Goal: Task Accomplishment & Management: Complete application form

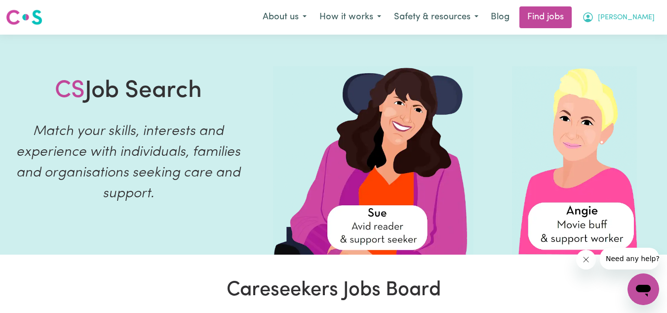
click at [634, 8] on button "[PERSON_NAME]" at bounding box center [618, 17] width 85 height 21
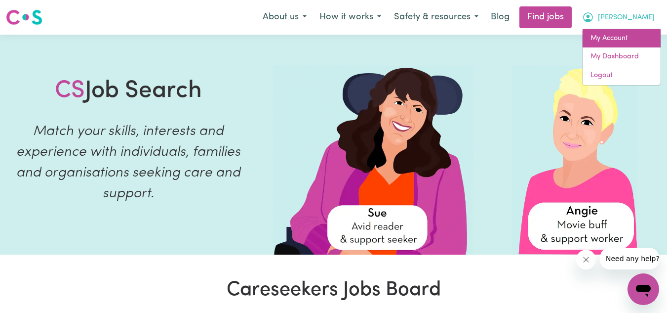
click at [606, 44] on link "My Account" at bounding box center [622, 38] width 78 height 19
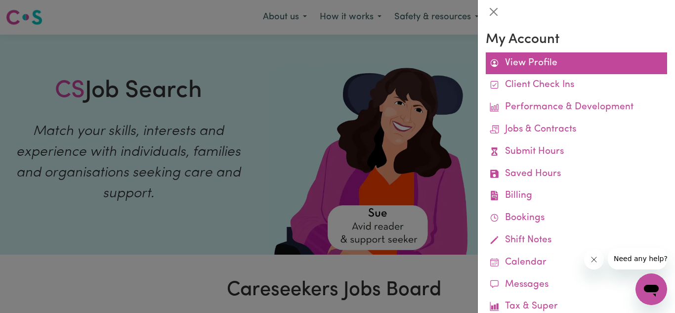
click at [526, 63] on link "View Profile" at bounding box center [575, 63] width 181 height 22
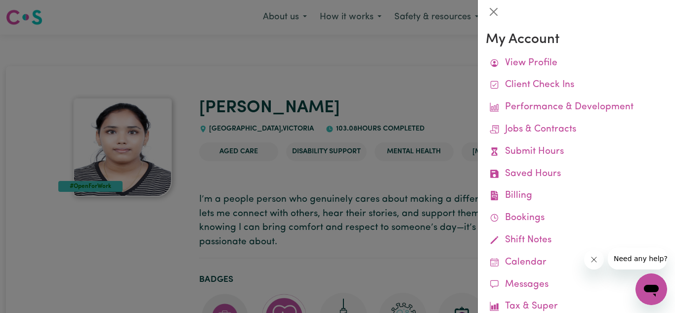
click at [386, 55] on div at bounding box center [337, 156] width 675 height 313
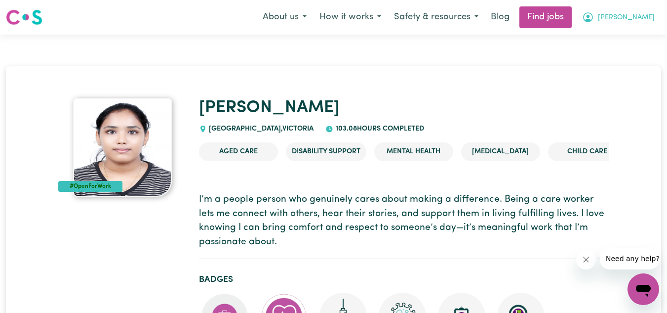
click at [630, 17] on span "[PERSON_NAME]" at bounding box center [626, 17] width 57 height 11
click at [625, 57] on link "My Dashboard" at bounding box center [622, 56] width 78 height 19
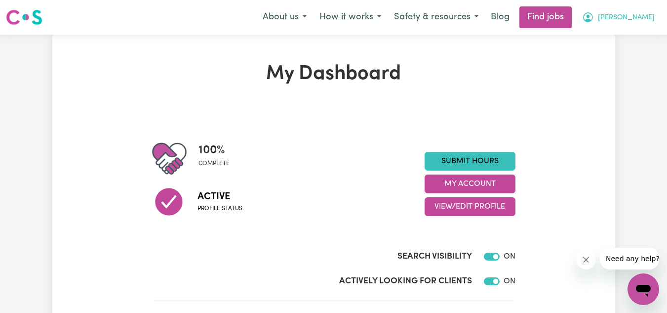
click at [626, 9] on button "[PERSON_NAME]" at bounding box center [618, 17] width 85 height 21
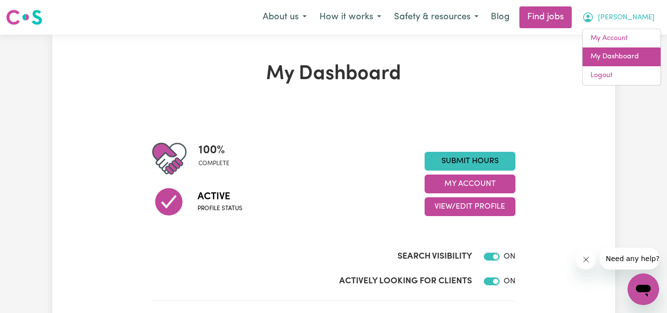
click at [609, 57] on link "My Dashboard" at bounding box center [622, 56] width 78 height 19
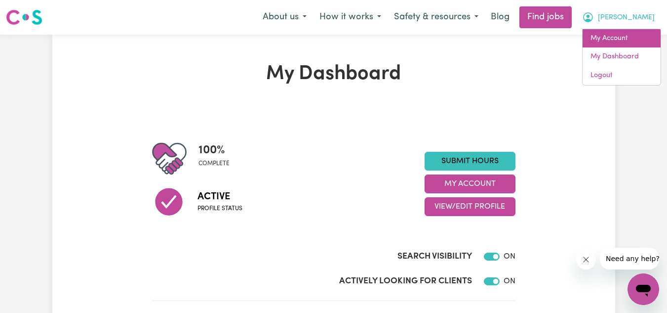
click at [624, 30] on link "My Account" at bounding box center [622, 38] width 78 height 19
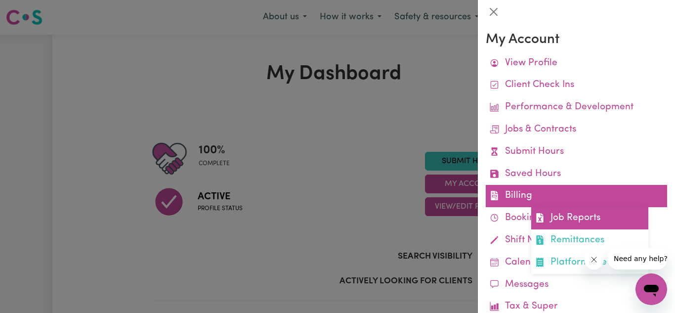
click at [578, 218] on link "Job Reports" at bounding box center [589, 218] width 117 height 22
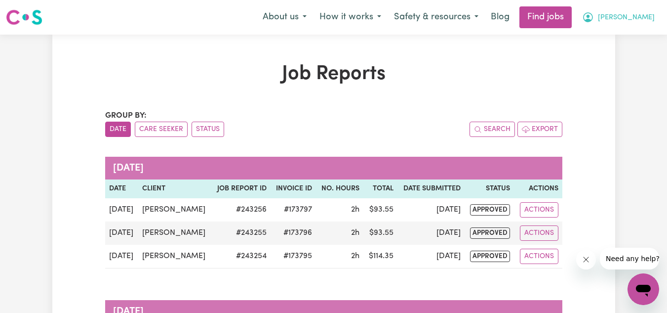
click at [631, 13] on span "[PERSON_NAME]" at bounding box center [626, 17] width 57 height 11
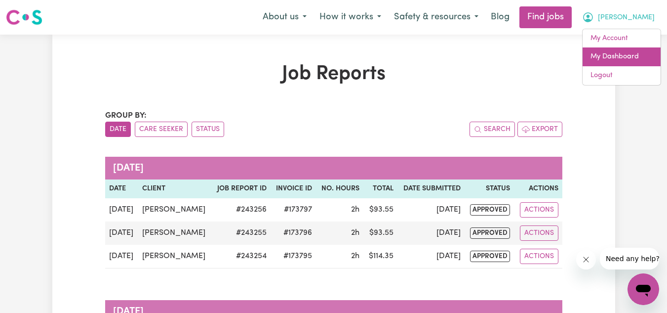
click at [611, 58] on link "My Dashboard" at bounding box center [622, 56] width 78 height 19
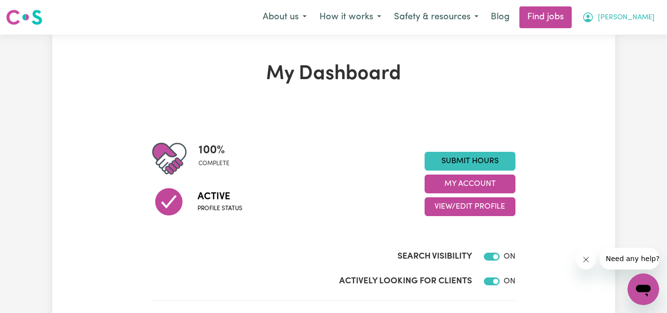
click at [623, 22] on span "[PERSON_NAME]" at bounding box center [626, 17] width 57 height 11
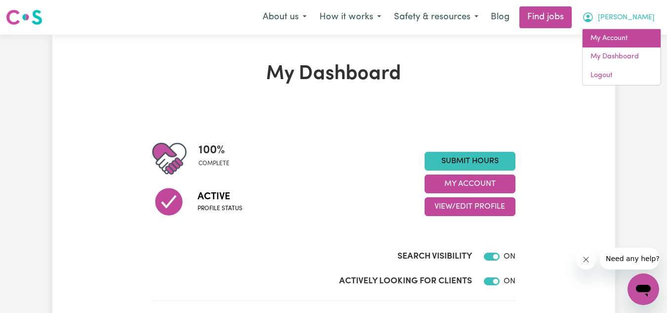
click at [614, 38] on link "My Account" at bounding box center [622, 38] width 78 height 19
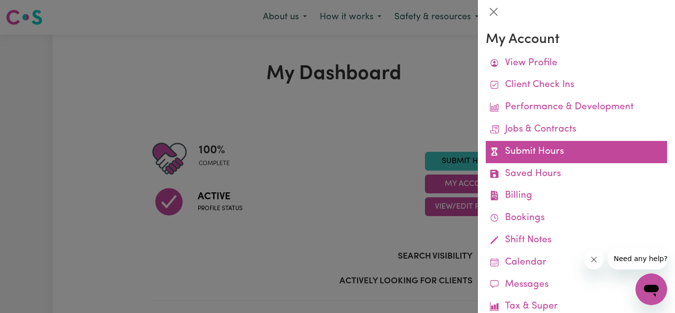
click at [531, 150] on link "Submit Hours" at bounding box center [575, 152] width 181 height 22
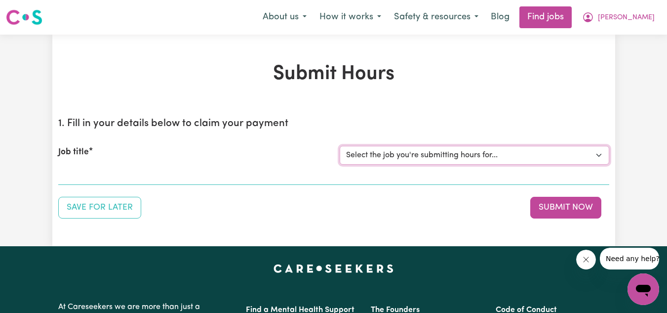
click at [513, 151] on select "Select the job you're submitting hours for... [[PERSON_NAME]] Personnel care wo…" at bounding box center [475, 155] width 270 height 19
select select "13957"
click at [340, 146] on select "Select the job you're submitting hours for... [[PERSON_NAME]] Personnel care wo…" at bounding box center [475, 155] width 270 height 19
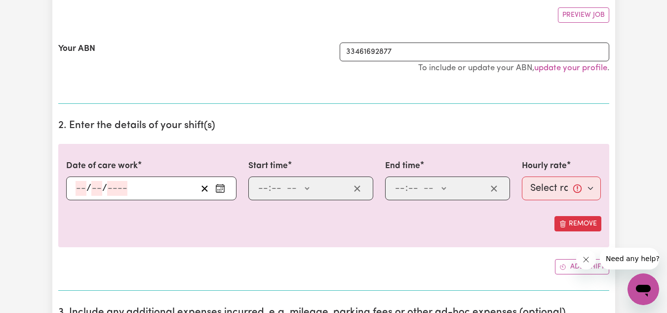
scroll to position [185, 0]
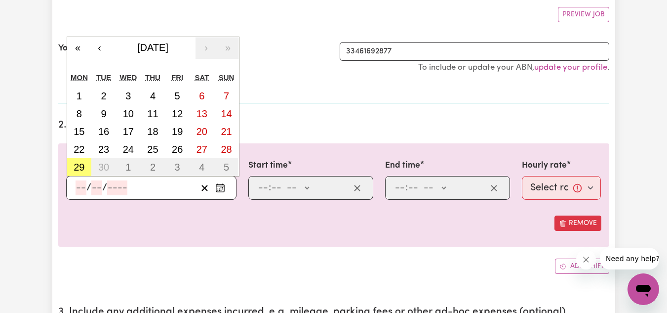
click at [84, 189] on input "number" at bounding box center [81, 187] width 11 height 15
click at [193, 146] on button "27" at bounding box center [202, 149] width 25 height 18
type input "[DATE]"
type input "27"
type input "9"
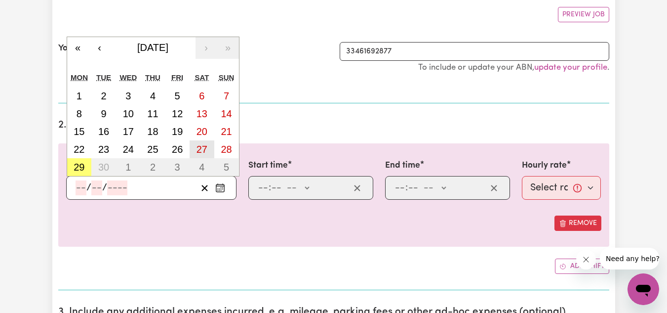
type input "2025"
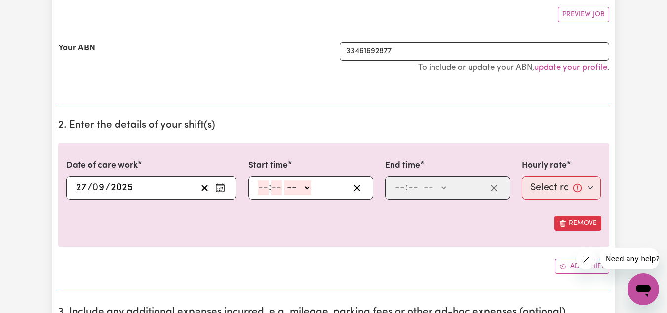
click at [265, 191] on input "number" at bounding box center [263, 187] width 11 height 15
type input "6"
type input "0"
click at [298, 188] on select "-- AM PM" at bounding box center [296, 187] width 27 height 15
select select "pm"
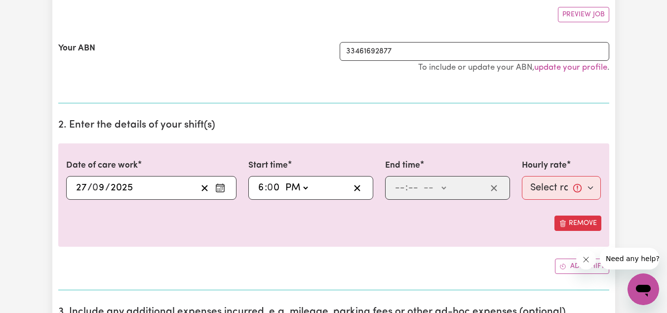
click at [283, 180] on select "-- AM PM" at bounding box center [296, 187] width 27 height 15
type input "18:00"
click at [395, 185] on input "number" at bounding box center [400, 187] width 11 height 15
type input "8"
type input "0"
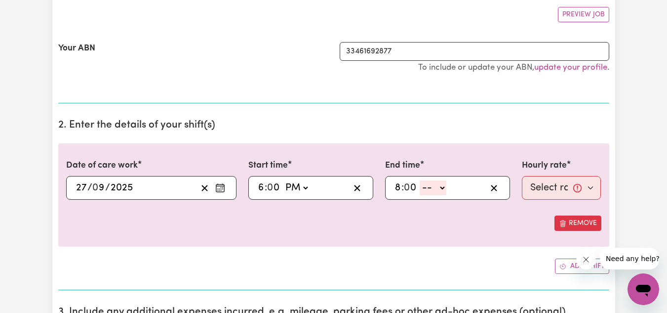
click at [437, 184] on select "-- AM PM" at bounding box center [433, 187] width 27 height 15
select select "pm"
click at [420, 180] on select "-- AM PM" at bounding box center [433, 187] width 27 height 15
type input "20:00"
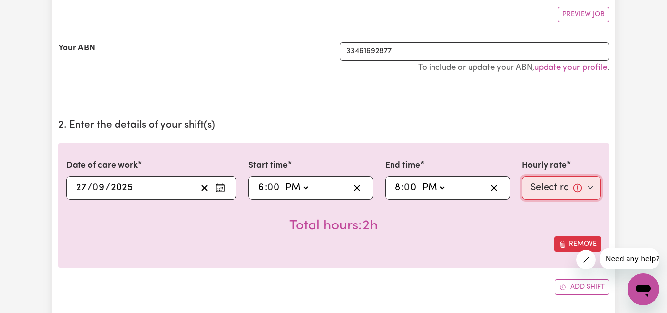
click at [540, 187] on select "Select rate... $51.40 (Weekday) $62.83 ([DATE]) $72.77 ([DATE])" at bounding box center [562, 188] width 80 height 24
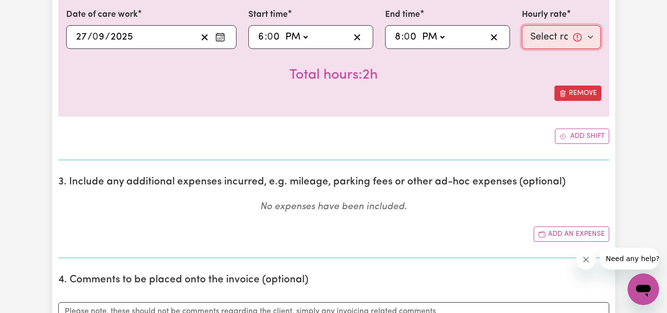
scroll to position [336, 0]
click at [548, 29] on select "Select rate... $51.40 (Weekday) $62.83 ([DATE]) $72.77 ([DATE])" at bounding box center [562, 37] width 80 height 24
select select "62.83-[DATE]"
click at [522, 25] on select "Select rate... $51.40 (Weekday) $62.83 ([DATE]) $72.77 ([DATE])" at bounding box center [562, 37] width 80 height 24
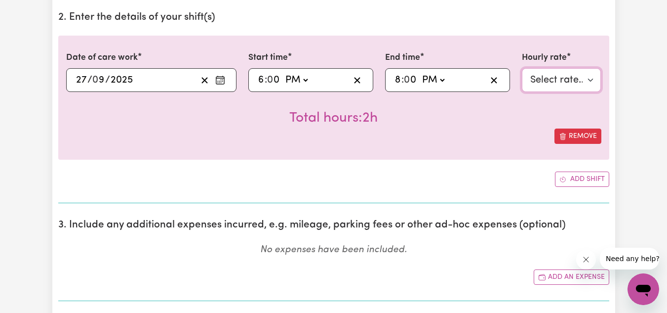
scroll to position [265, 0]
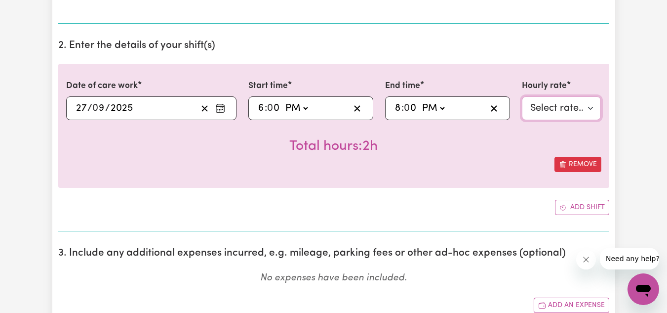
click at [547, 105] on select "Select rate... $51.40 (Weekday) $62.83 ([DATE]) $72.77 ([DATE])" at bounding box center [562, 108] width 80 height 24
click at [462, 170] on div "Remove" at bounding box center [333, 164] width 535 height 15
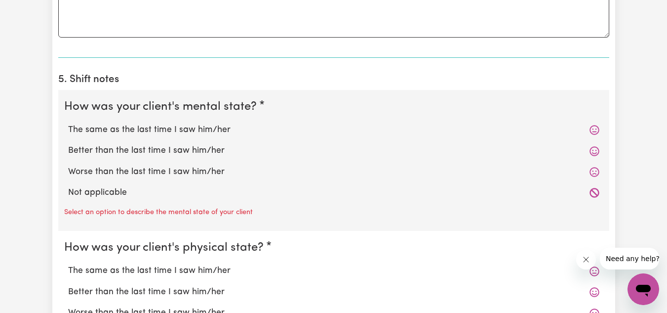
scroll to position [675, 0]
click at [208, 124] on label "The same as the last time I saw him/her" at bounding box center [333, 128] width 531 height 13
click at [68, 122] on input "The same as the last time I saw him/her" at bounding box center [68, 122] width 0 height 0
radio input "true"
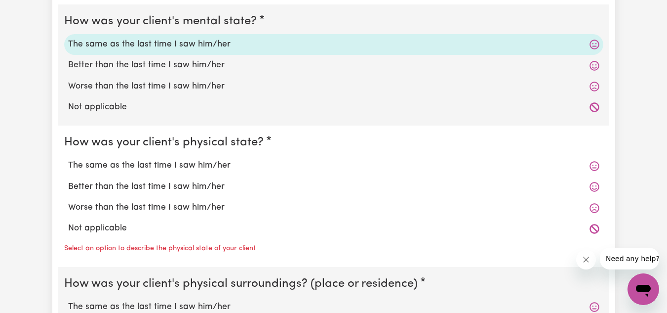
scroll to position [761, 0]
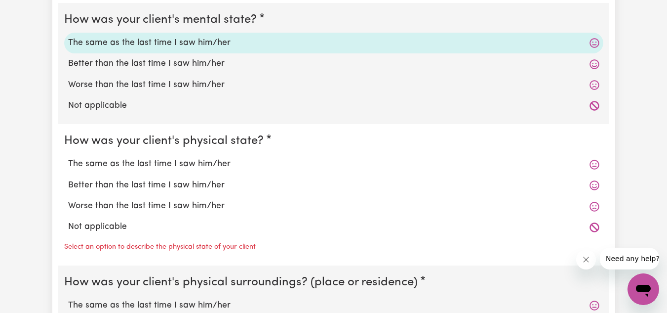
click at [181, 162] on label "The same as the last time I saw him/her" at bounding box center [333, 164] width 531 height 13
click at [68, 158] on input "The same as the last time I saw him/her" at bounding box center [68, 157] width 0 height 0
radio input "true"
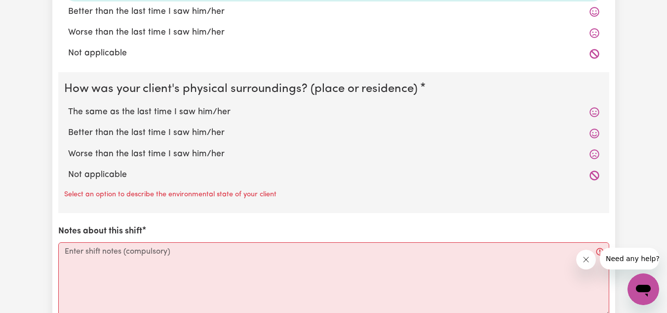
scroll to position [936, 0]
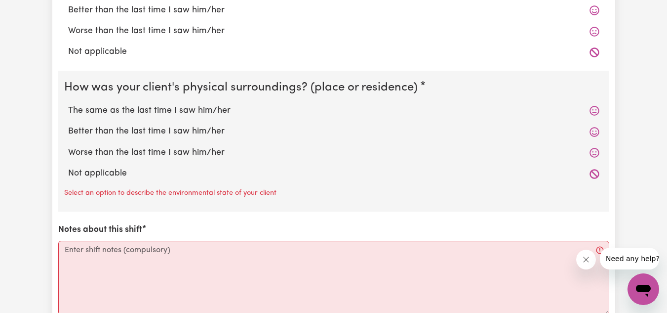
click at [177, 108] on label "The same as the last time I saw him/her" at bounding box center [333, 110] width 531 height 13
click at [68, 104] on input "The same as the last time I saw him/her" at bounding box center [68, 104] width 0 height 0
radio input "true"
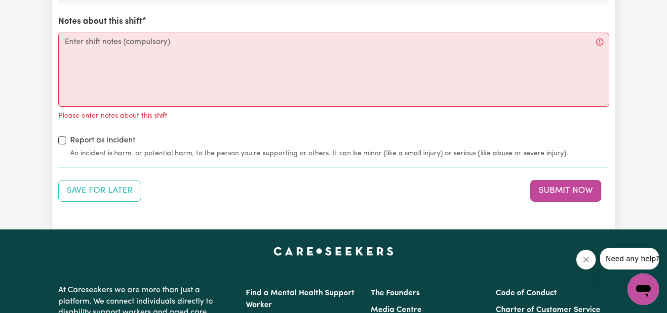
scroll to position [1138, 0]
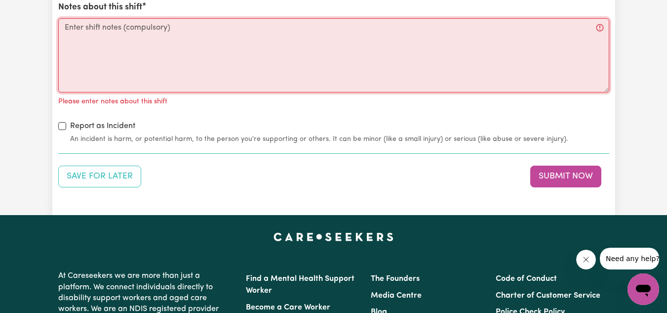
click at [145, 54] on textarea "Notes about this shift" at bounding box center [333, 55] width 551 height 74
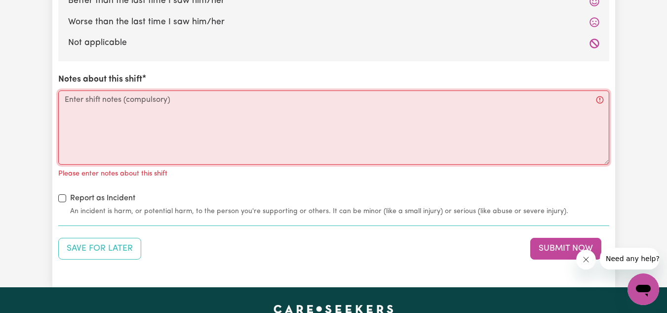
scroll to position [1065, 0]
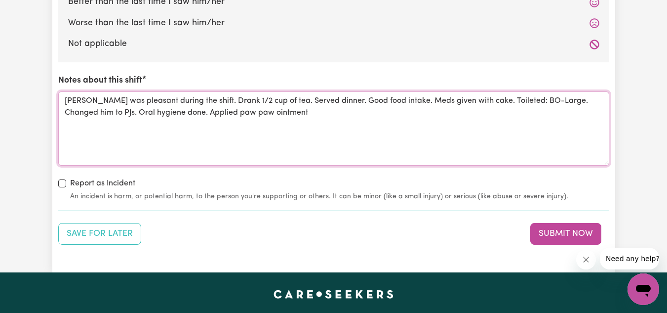
click at [289, 117] on textarea "[PERSON_NAME] was pleasant during the shift. Drank 1/2 cup of tea. Served dinne…" at bounding box center [333, 128] width 551 height 74
click at [435, 109] on textarea "[PERSON_NAME] was pleasant during the shift. Drank 1/2 cup of tea. Served dinne…" at bounding box center [333, 128] width 551 height 74
click at [312, 115] on textarea "[PERSON_NAME] was pleasant during the shift. Drank 1/2 cup of tea. Served dinne…" at bounding box center [333, 128] width 551 height 74
drag, startPoint x: 312, startPoint y: 115, endPoint x: 361, endPoint y: 116, distance: 49.4
click at [361, 116] on textarea "[PERSON_NAME] was pleasant during the shift. Drank 1/2 cup of tea. Served dinne…" at bounding box center [333, 128] width 551 height 74
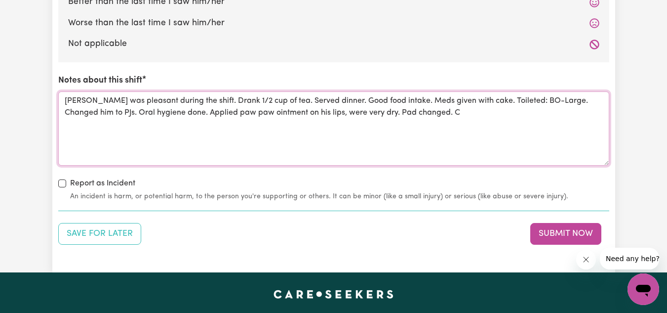
drag, startPoint x: 284, startPoint y: 112, endPoint x: 362, endPoint y: 112, distance: 78.0
click at [362, 112] on textarea "[PERSON_NAME] was pleasant during the shift. Drank 1/2 cup of tea. Served dinne…" at bounding box center [333, 128] width 551 height 74
click at [180, 114] on textarea "[PERSON_NAME] was pleasant during the shift. Drank 1/2 cup of tea. Served dinne…" at bounding box center [333, 128] width 551 height 74
paste textarea "his lips, were very dry"
click at [209, 118] on textarea "[PERSON_NAME] was pleasant during the shift. Drank 1/2 cup of tea. Served dinne…" at bounding box center [333, 128] width 551 height 74
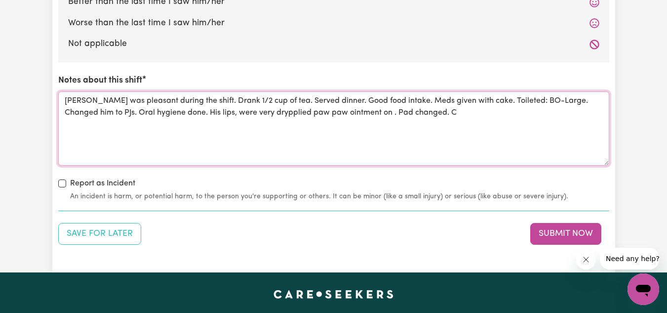
click at [201, 117] on textarea "[PERSON_NAME] was pleasant during the shift. Drank 1/2 cup of tea. Served dinne…" at bounding box center [333, 128] width 551 height 74
click at [252, 111] on textarea "[PERSON_NAME] was pleasant during the shift. Drank 1/2 cup of tea. Served dinne…" at bounding box center [333, 128] width 551 height 74
click at [360, 110] on textarea "[PERSON_NAME] was pleasant during the shift. Drank 1/2 cup of tea. Served dinne…" at bounding box center [333, 128] width 551 height 74
click at [249, 109] on textarea "[PERSON_NAME] was pleasant during the shift. Drank 1/2 cup of tea. Served dinne…" at bounding box center [333, 128] width 551 height 74
click at [429, 111] on textarea "[PERSON_NAME] was pleasant during the shift. Drank 1/2 cup of tea. Served dinne…" at bounding box center [333, 128] width 551 height 74
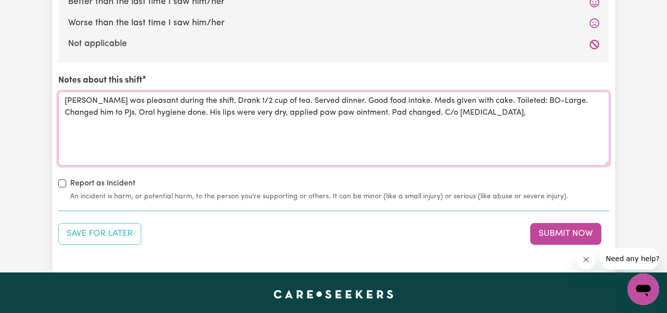
click at [424, 112] on textarea "[PERSON_NAME] was pleasant during the shift. Drank 1/2 cup of tea. Served dinne…" at bounding box center [333, 128] width 551 height 74
click at [528, 123] on textarea "[PERSON_NAME] was pleasant during the shift. Drank 1/2 cup of tea. Served dinne…" at bounding box center [333, 128] width 551 height 74
click at [574, 111] on textarea "[PERSON_NAME] was pleasant during the shift. Drank 1/2 cup of tea. Served dinne…" at bounding box center [333, 128] width 551 height 74
drag, startPoint x: 541, startPoint y: 113, endPoint x: 525, endPoint y: 128, distance: 21.6
click at [525, 128] on textarea "[PERSON_NAME] was pleasant during the shift. Drank 1/2 cup of tea. Served dinne…" at bounding box center [333, 128] width 551 height 74
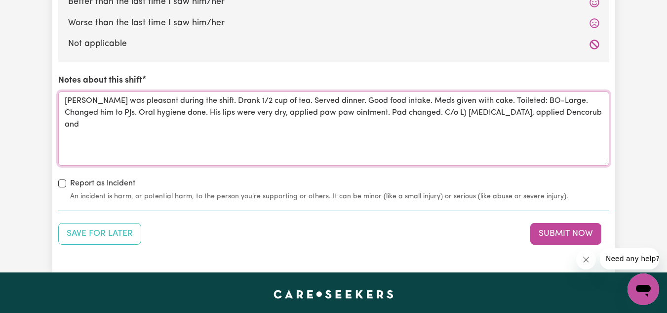
click at [592, 115] on textarea "[PERSON_NAME] was pleasant during the shift. Drank 1/2 cup of tea. Served dinne…" at bounding box center [333, 128] width 551 height 74
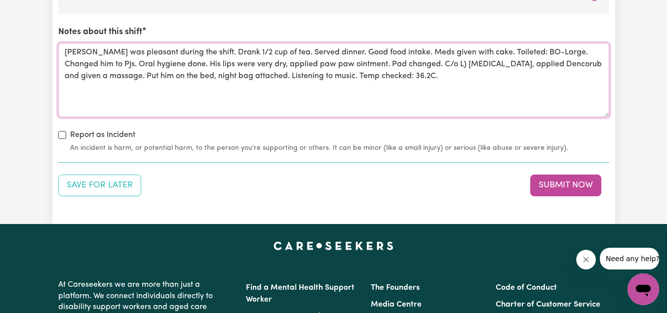
scroll to position [1115, 0]
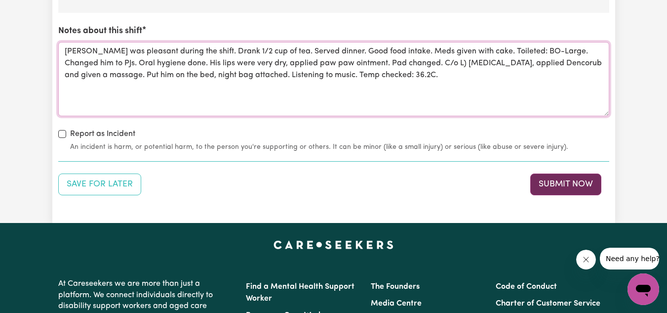
type textarea "[PERSON_NAME] was pleasant during the shift. Drank 1/2 cup of tea. Served dinne…"
click at [552, 183] on button "Submit Now" at bounding box center [565, 184] width 71 height 22
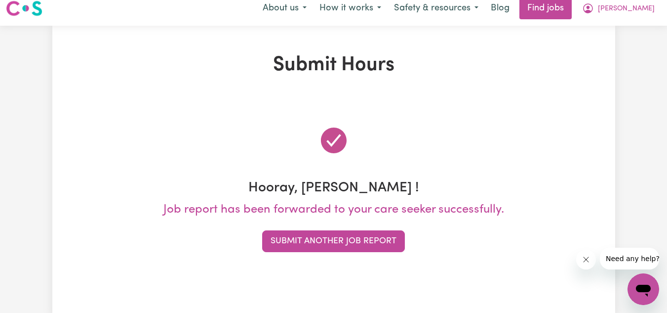
scroll to position [0, 0]
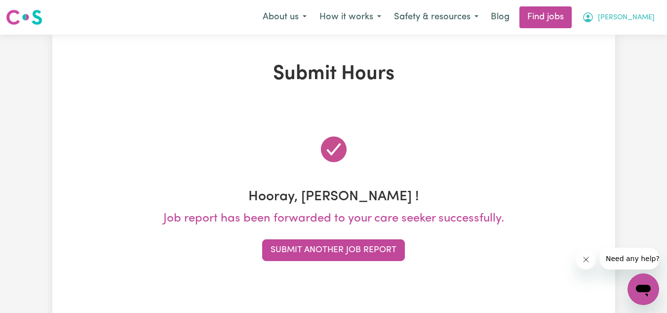
click at [626, 23] on span "[PERSON_NAME]" at bounding box center [626, 17] width 57 height 11
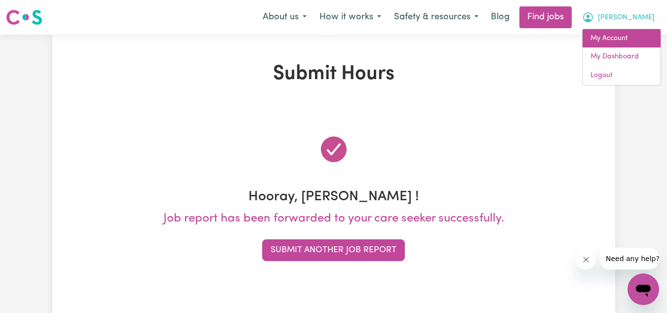
click at [619, 33] on link "My Account" at bounding box center [622, 38] width 78 height 19
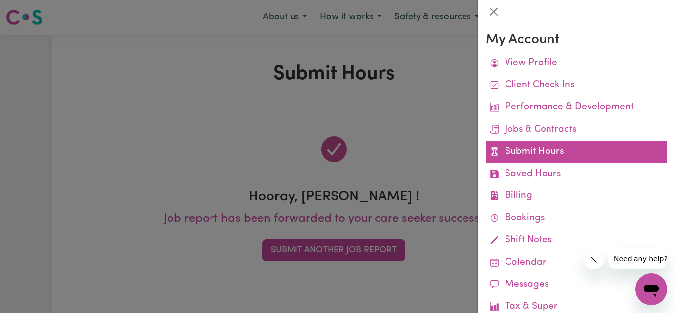
click at [553, 160] on link "Submit Hours" at bounding box center [575, 152] width 181 height 22
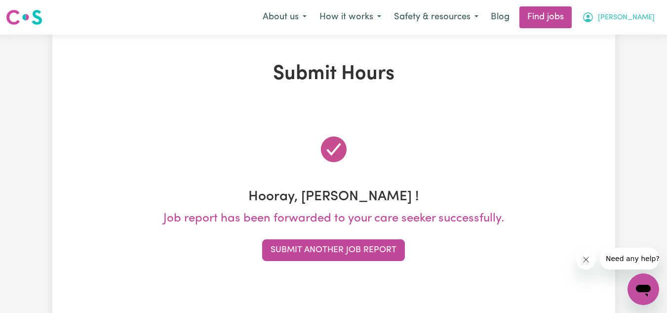
click at [630, 23] on span "[PERSON_NAME]" at bounding box center [626, 17] width 57 height 11
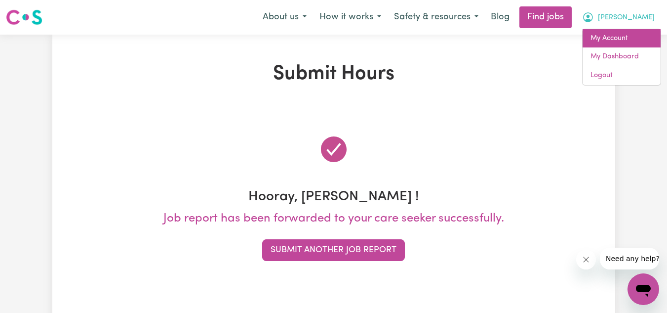
click at [611, 40] on link "My Account" at bounding box center [622, 38] width 78 height 19
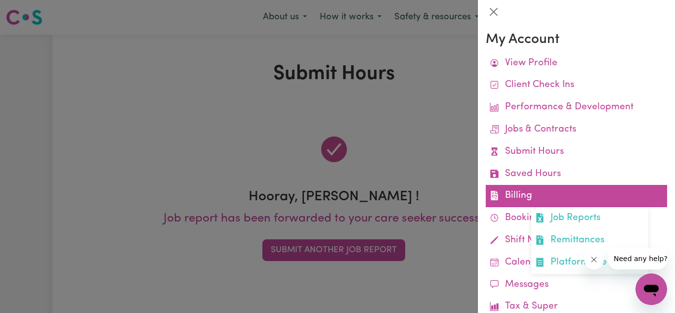
click at [531, 200] on link "Billing Job Reports Remittances Platform Fee Invoices" at bounding box center [575, 196] width 181 height 22
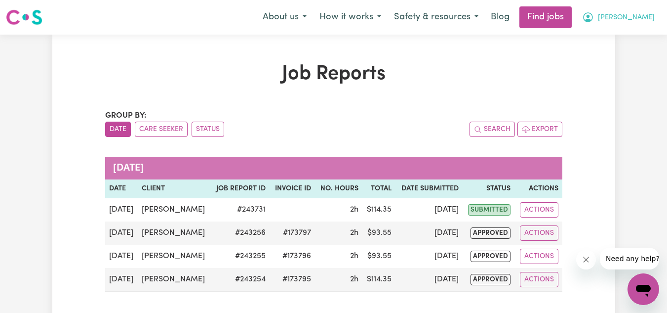
click at [623, 9] on button "[PERSON_NAME]" at bounding box center [618, 17] width 85 height 21
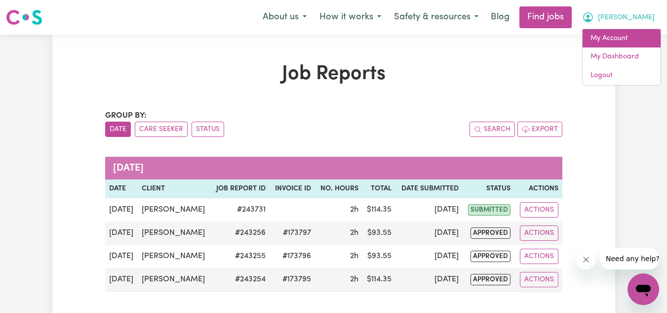
click at [609, 31] on link "My Account" at bounding box center [622, 38] width 78 height 19
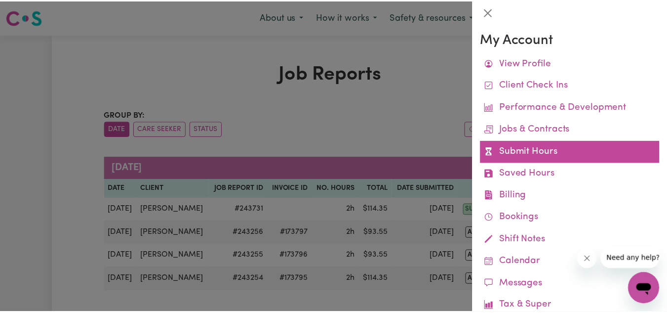
scroll to position [73, 0]
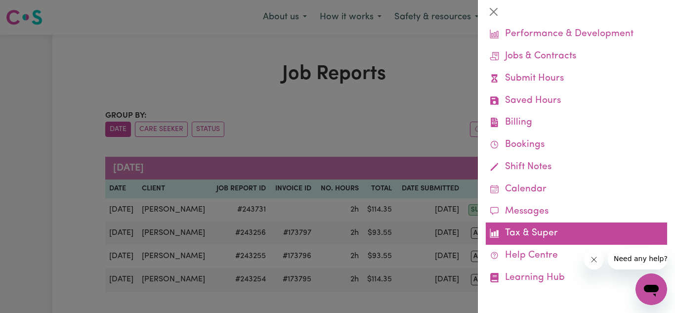
click at [538, 229] on link "Tax & Super" at bounding box center [575, 233] width 181 height 22
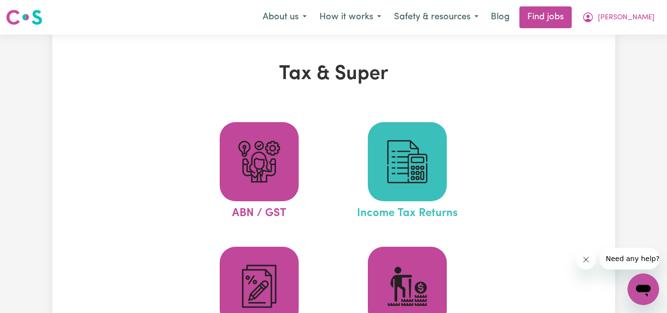
click at [370, 168] on span at bounding box center [407, 161] width 79 height 79
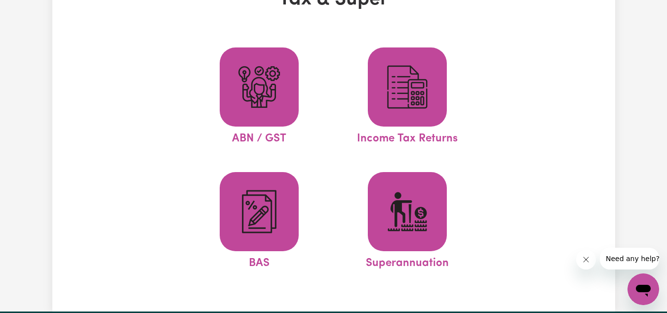
scroll to position [76, 0]
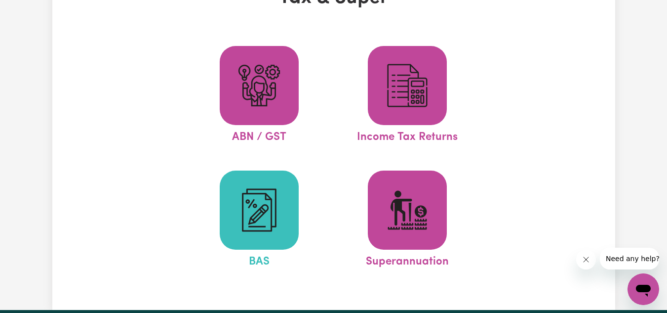
click at [265, 242] on span at bounding box center [259, 209] width 79 height 79
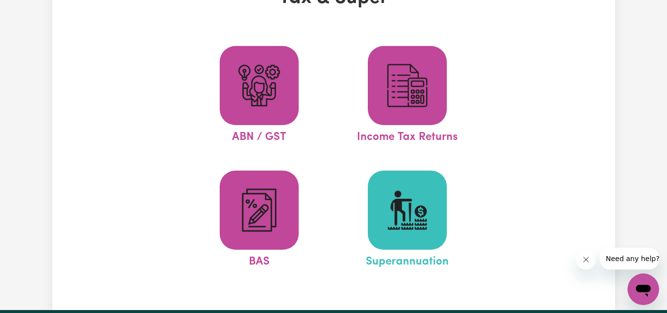
click at [406, 240] on span at bounding box center [407, 209] width 79 height 79
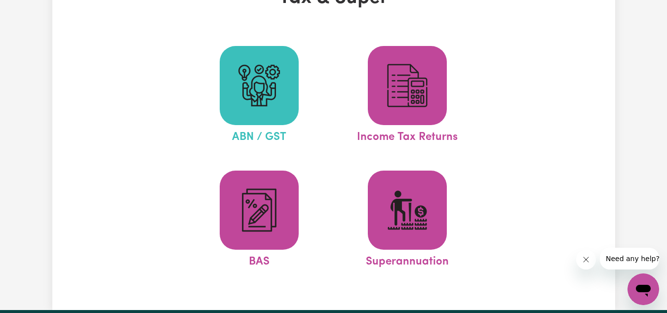
click at [290, 89] on span at bounding box center [259, 85] width 79 height 79
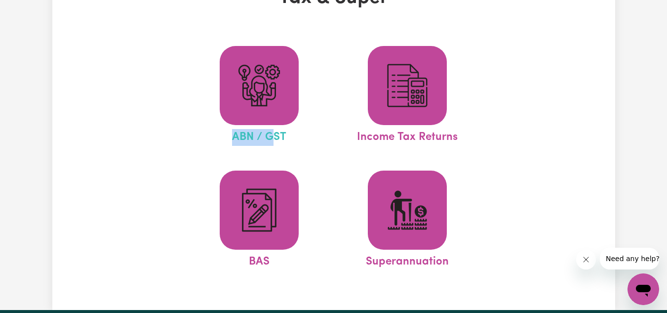
drag, startPoint x: 215, startPoint y: 154, endPoint x: 270, endPoint y: 132, distance: 59.0
click at [270, 132] on ul "ABN / GST Income Tax Returns BAS Superannuation" at bounding box center [333, 158] width 296 height 248
click at [323, 161] on ul "ABN / GST Income Tax Returns BAS Superannuation" at bounding box center [333, 158] width 296 height 248
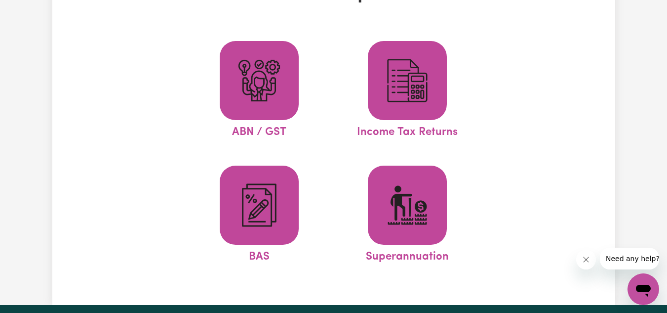
scroll to position [0, 0]
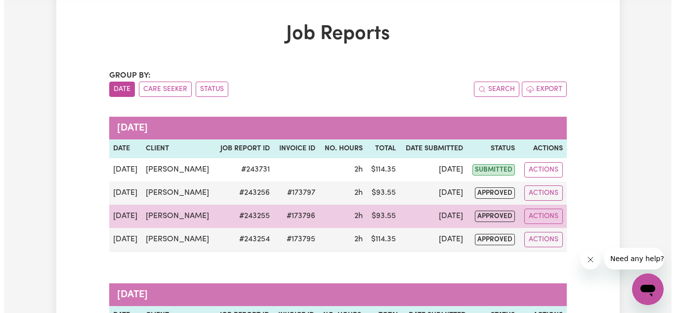
scroll to position [39, 0]
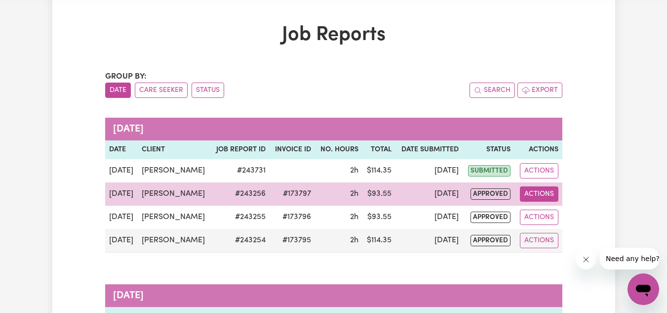
click at [538, 194] on button "Actions" at bounding box center [539, 193] width 39 height 15
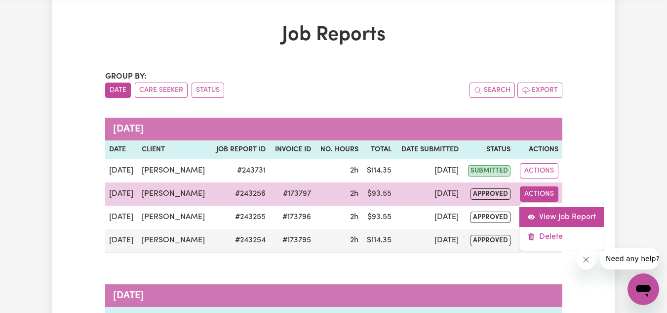
click at [540, 211] on link "View Job Report" at bounding box center [561, 217] width 84 height 20
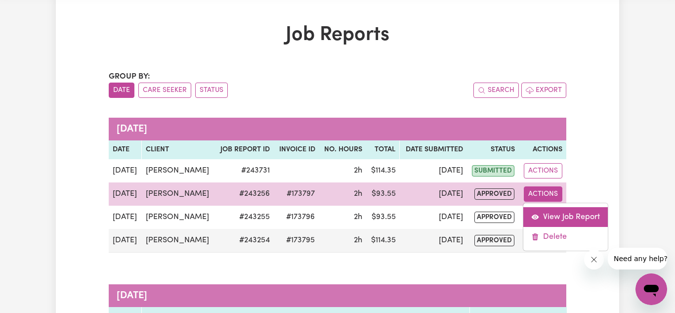
select select "pm"
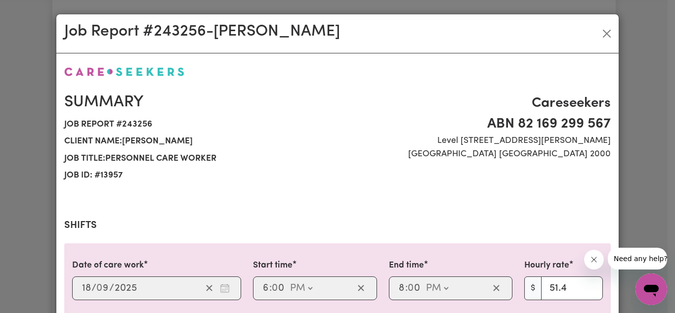
select select "51.4-Weekday"
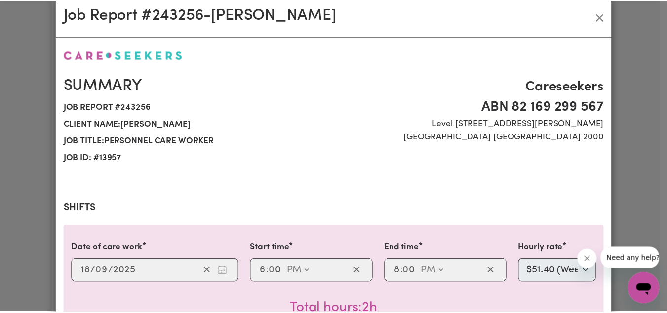
scroll to position [0, 0]
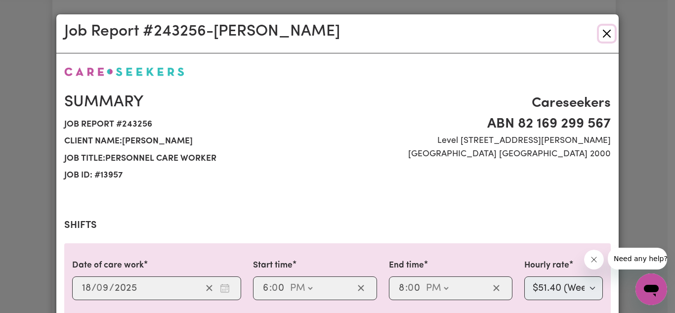
click at [599, 29] on button "Close" at bounding box center [607, 34] width 16 height 16
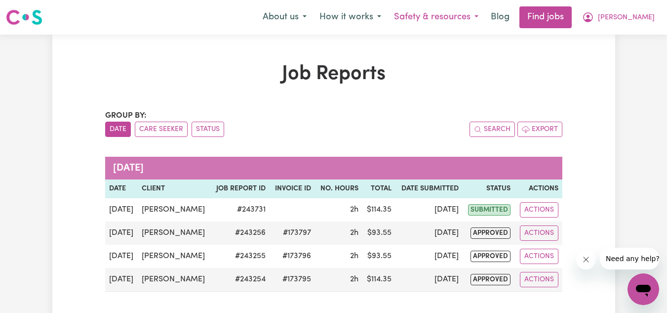
click at [467, 13] on button "Safety & resources" at bounding box center [436, 17] width 97 height 21
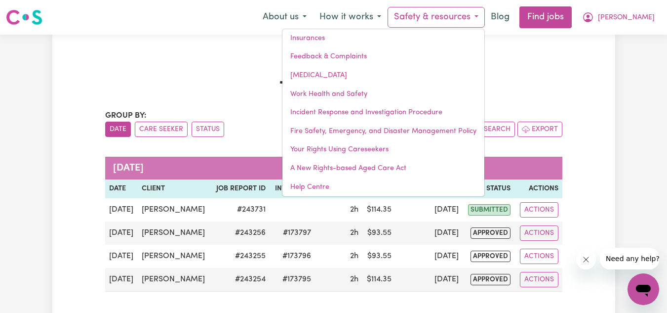
click at [558, 66] on h1 "Job Reports" at bounding box center [333, 74] width 457 height 24
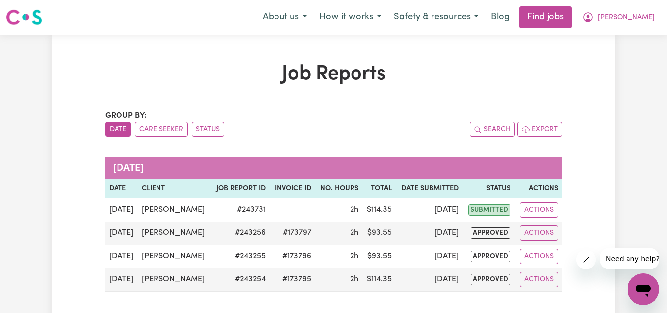
click at [626, 5] on nav "Menu About us How it works Safety & resources Insurances Feedback & Complaints …" at bounding box center [333, 17] width 667 height 35
click at [626, 14] on span "[PERSON_NAME]" at bounding box center [626, 17] width 57 height 11
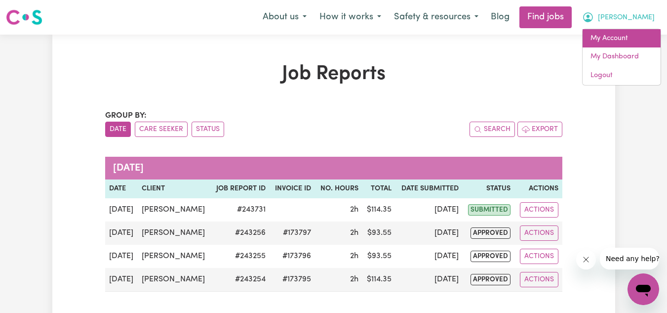
click at [612, 36] on link "My Account" at bounding box center [622, 38] width 78 height 19
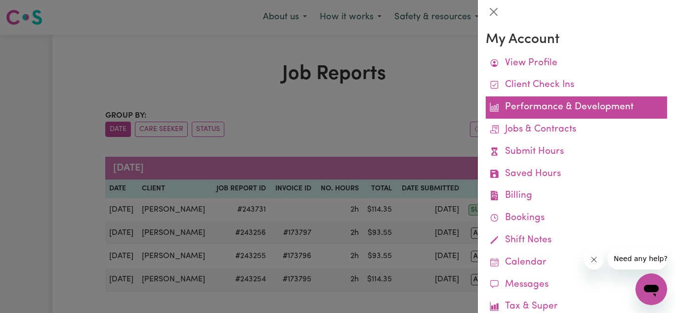
click at [550, 107] on link "Performance & Development" at bounding box center [575, 107] width 181 height 22
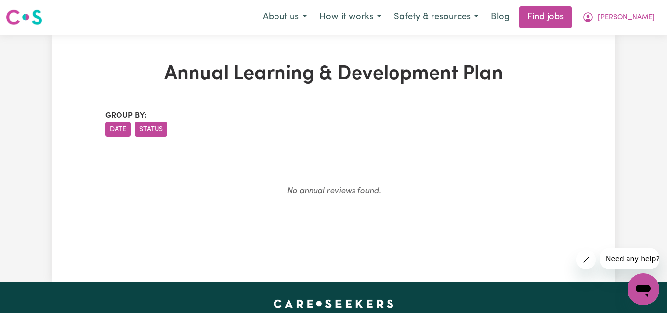
click at [142, 135] on button "Status" at bounding box center [151, 128] width 33 height 15
click at [657, 10] on button "[PERSON_NAME]" at bounding box center [618, 17] width 85 height 21
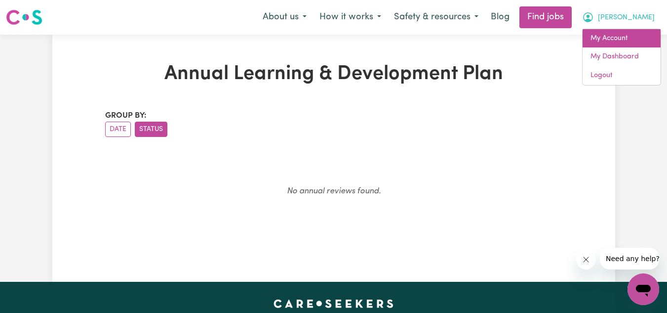
click at [612, 36] on link "My Account" at bounding box center [622, 38] width 78 height 19
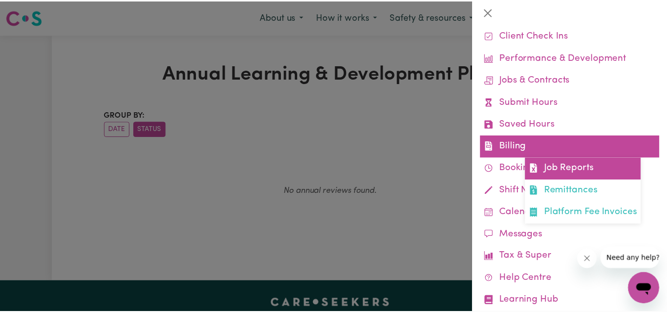
scroll to position [50, 0]
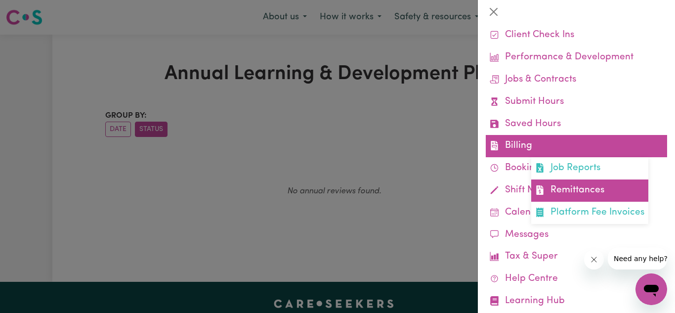
click at [564, 191] on link "Remittances" at bounding box center [589, 190] width 117 height 22
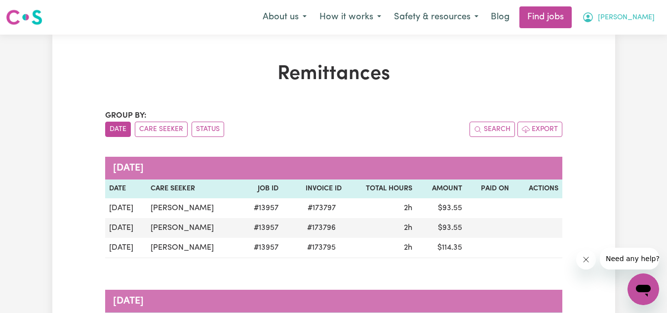
click at [621, 24] on button "[PERSON_NAME]" at bounding box center [618, 17] width 85 height 21
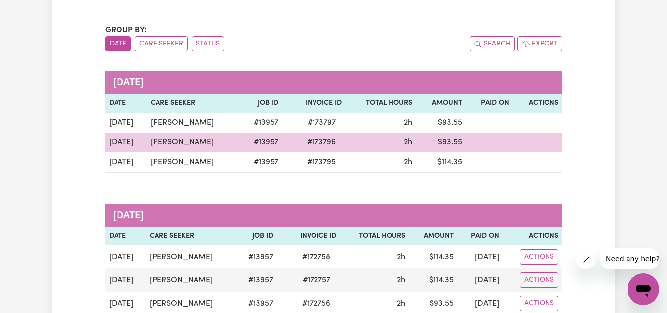
scroll to position [88, 0]
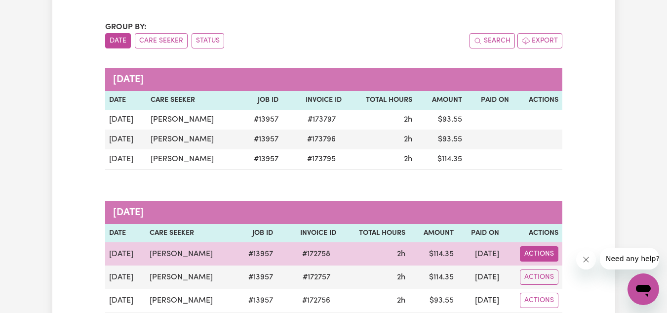
click at [536, 249] on button "Actions" at bounding box center [539, 253] width 39 height 15
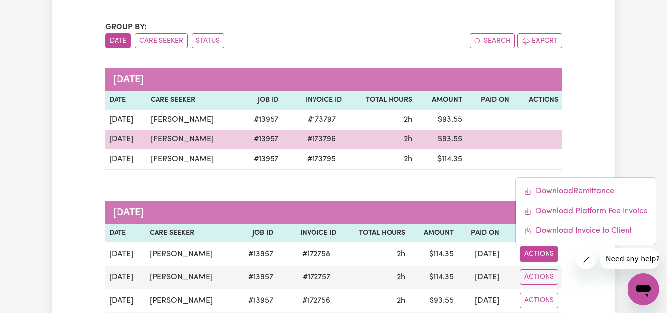
click at [544, 143] on td at bounding box center [537, 139] width 49 height 20
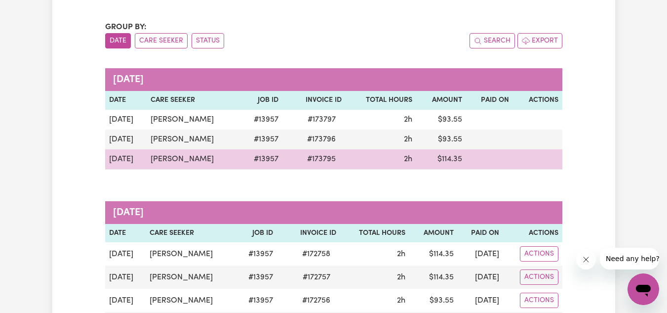
scroll to position [0, 0]
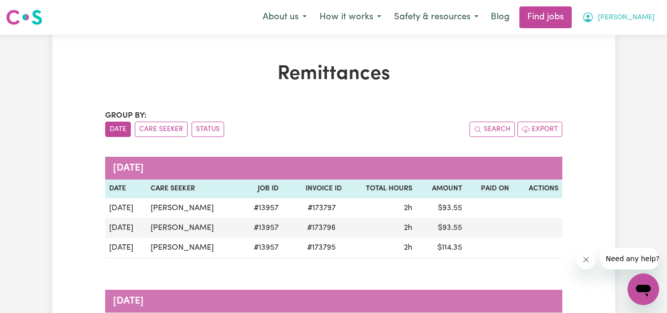
click at [627, 21] on span "[PERSON_NAME]" at bounding box center [626, 17] width 57 height 11
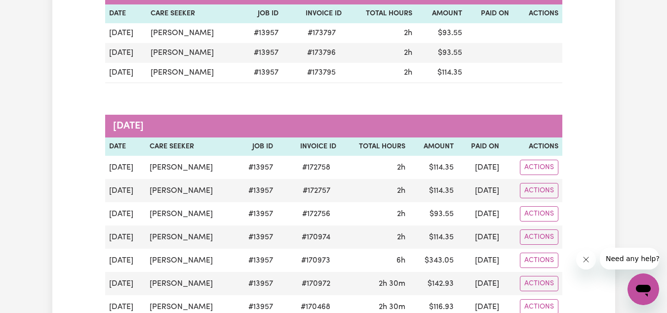
scroll to position [208, 0]
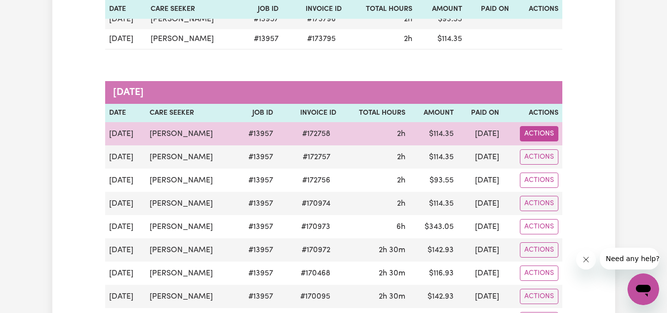
click at [538, 139] on button "Actions" at bounding box center [539, 133] width 39 height 15
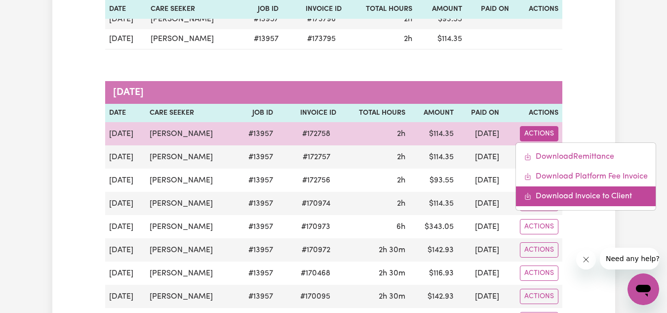
click at [563, 194] on link "Download Invoice to Client" at bounding box center [586, 196] width 140 height 20
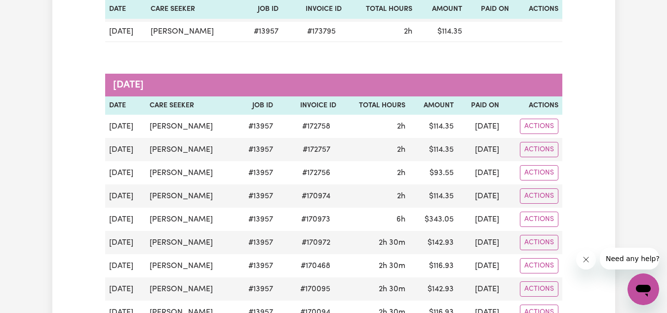
scroll to position [0, 0]
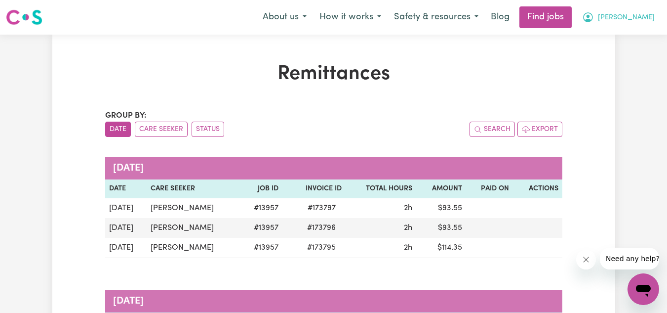
click at [634, 10] on button "[PERSON_NAME]" at bounding box center [618, 17] width 85 height 21
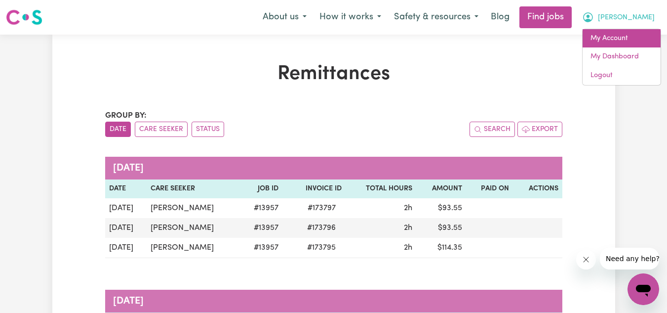
click at [611, 43] on link "My Account" at bounding box center [622, 38] width 78 height 19
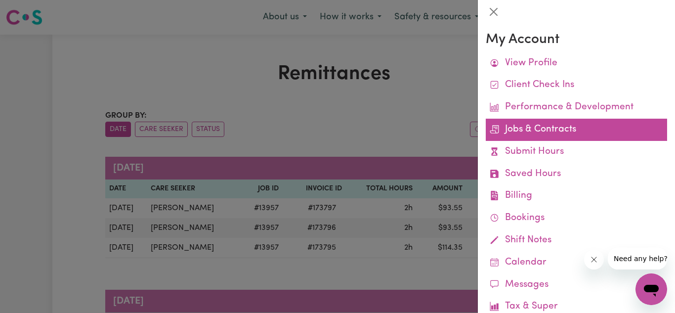
click at [550, 129] on link "Jobs & Contracts" at bounding box center [575, 130] width 181 height 22
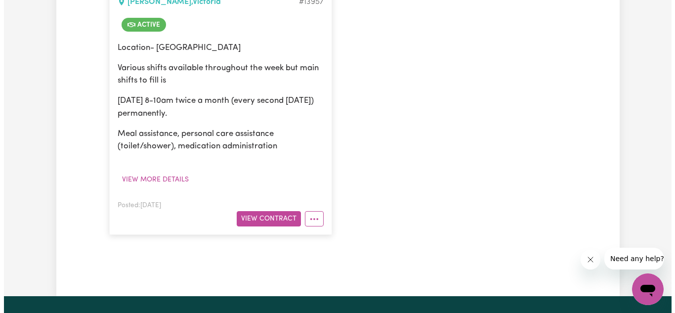
scroll to position [297, 0]
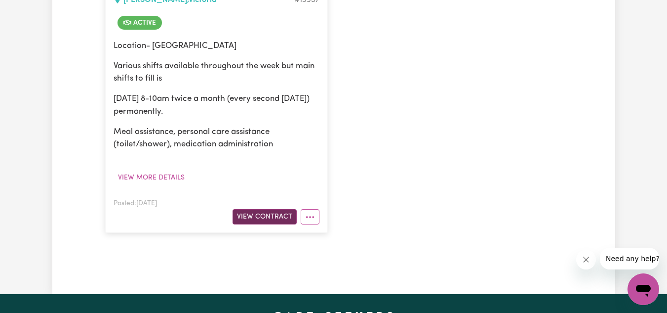
click at [285, 212] on button "View Contract" at bounding box center [265, 216] width 64 height 15
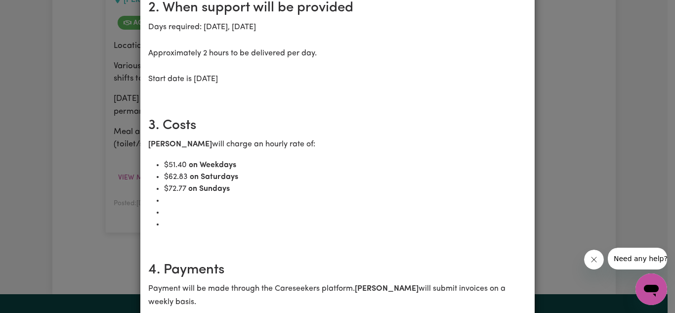
scroll to position [294, 0]
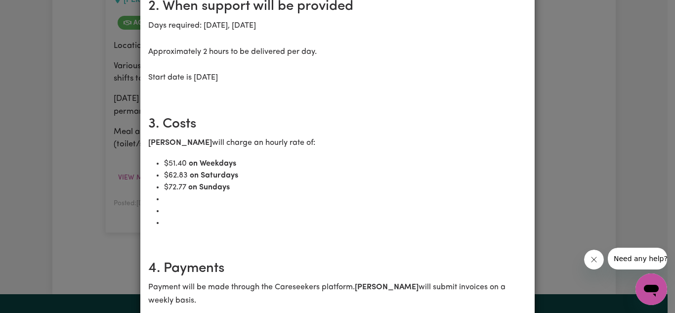
click at [599, 134] on div "Personnel care worker [DEMOGRAPHIC_DATA] terms Care Worker: [PERSON_NAME] 10034…" at bounding box center [337, 156] width 675 height 313
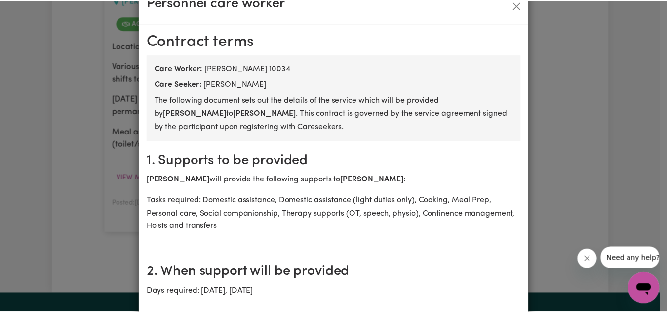
scroll to position [0, 0]
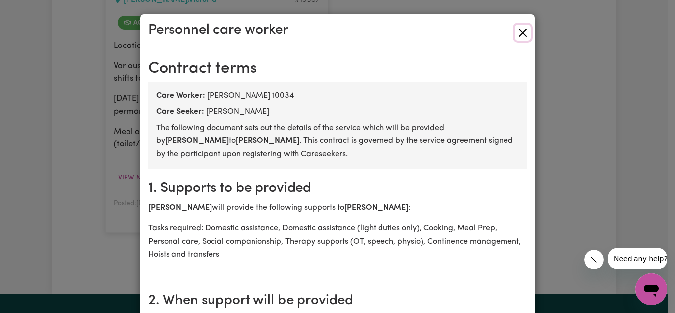
click at [518, 32] on button "Close" at bounding box center [523, 33] width 16 height 16
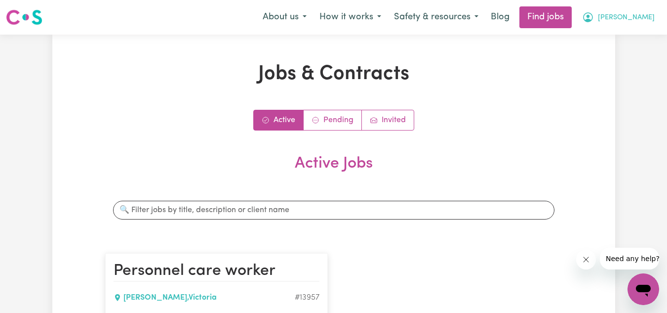
click at [640, 15] on span "[PERSON_NAME]" at bounding box center [626, 17] width 57 height 11
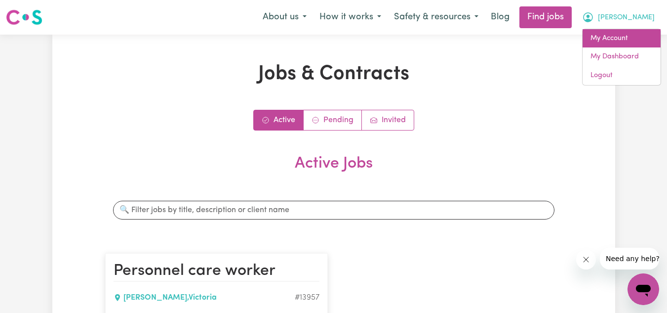
click at [602, 39] on link "My Account" at bounding box center [622, 38] width 78 height 19
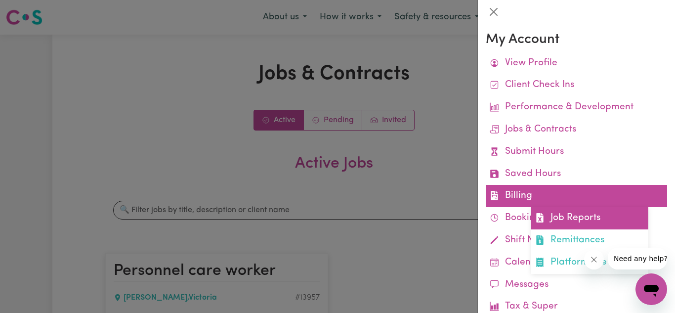
click at [556, 219] on link "Job Reports" at bounding box center [589, 218] width 117 height 22
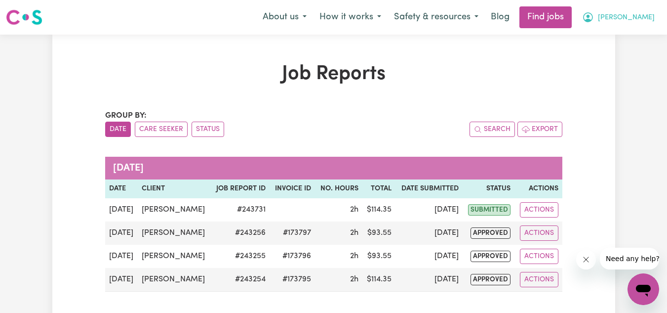
click at [642, 8] on button "[PERSON_NAME]" at bounding box center [618, 17] width 85 height 21
click at [629, 29] on div "My Account My Dashboard Logout" at bounding box center [621, 57] width 79 height 57
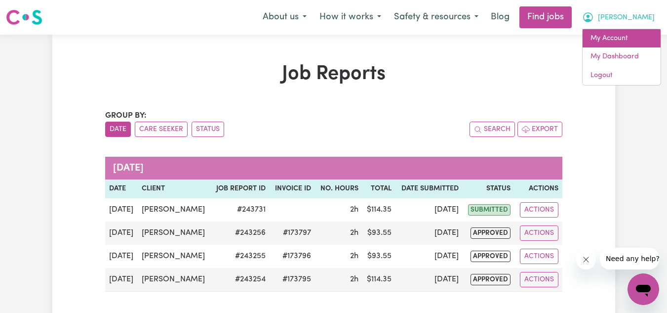
click at [625, 33] on link "My Account" at bounding box center [622, 38] width 78 height 19
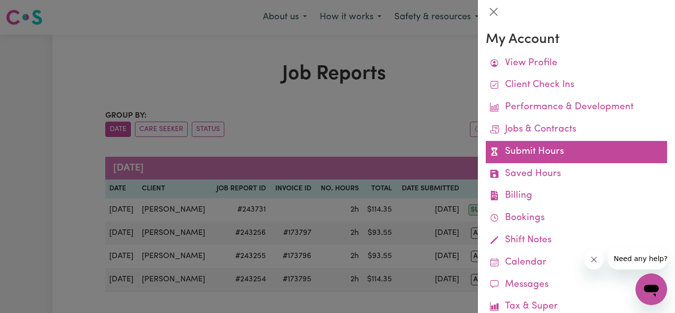
click at [559, 156] on link "Submit Hours" at bounding box center [575, 152] width 181 height 22
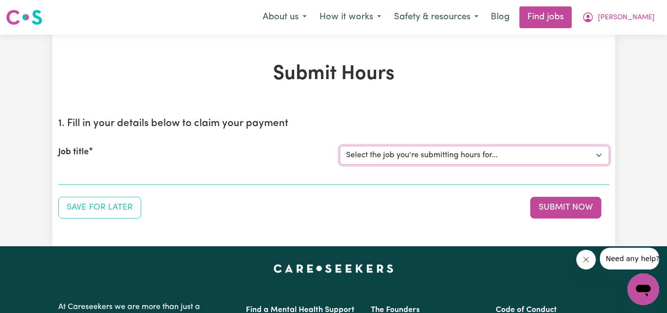
click at [534, 157] on select "Select the job you're submitting hours for... [[PERSON_NAME]] Personnel care wo…" at bounding box center [475, 155] width 270 height 19
select select "13957"
click at [340, 146] on select "Select the job you're submitting hours for... [[PERSON_NAME]] Personnel care wo…" at bounding box center [475, 155] width 270 height 19
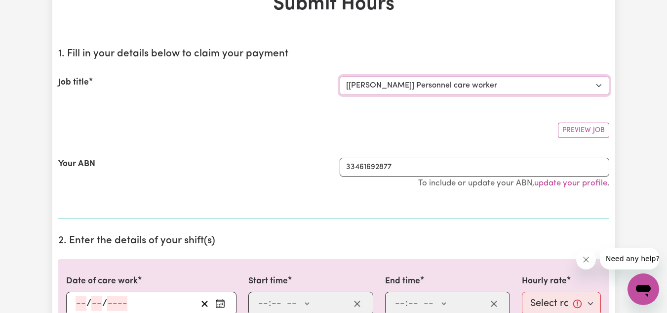
scroll to position [71, 0]
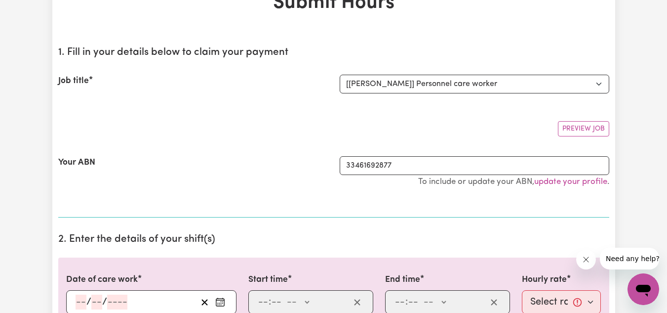
click at [494, 189] on p "To include or update your ABN, update your profile ." at bounding box center [475, 182] width 270 height 14
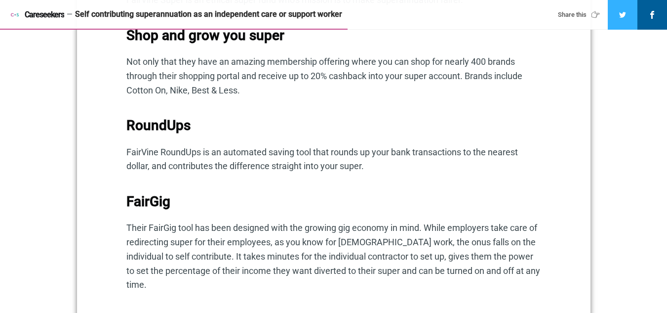
scroll to position [1058, 0]
